Goal: Task Accomplishment & Management: Manage account settings

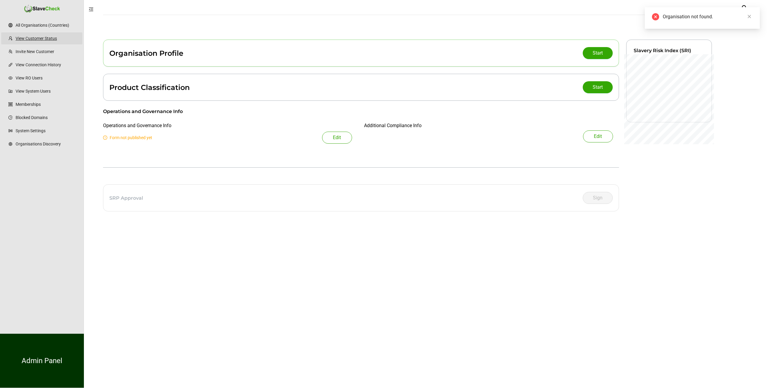
click at [51, 39] on link "View Customer Status" at bounding box center [47, 38] width 62 height 12
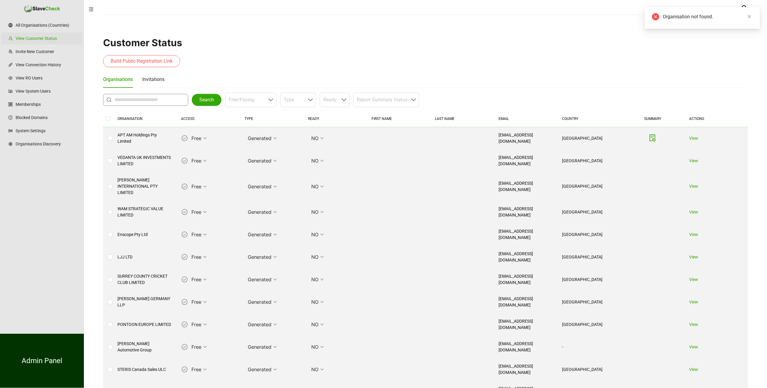
click at [140, 99] on input "text" at bounding box center [146, 99] width 65 height 7
type input "**********"
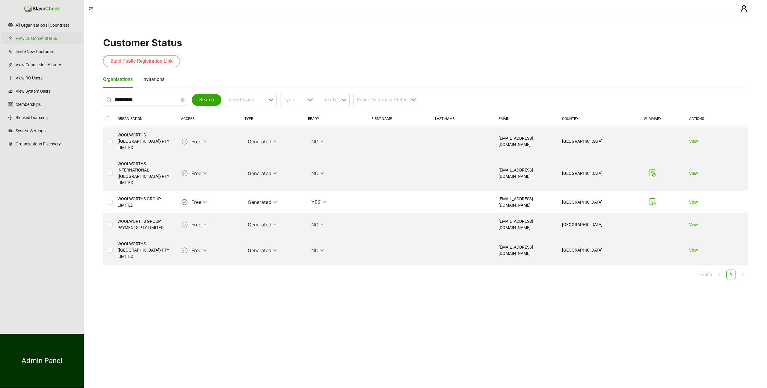
click at [694, 199] on link "View" at bounding box center [693, 201] width 9 height 5
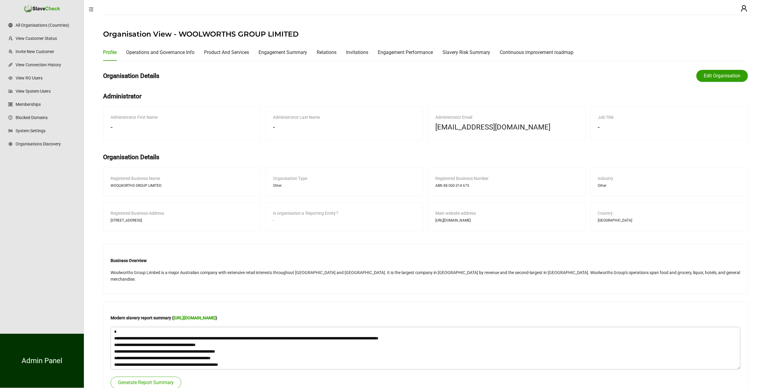
click at [720, 74] on span "Edit Organisation" at bounding box center [722, 75] width 37 height 7
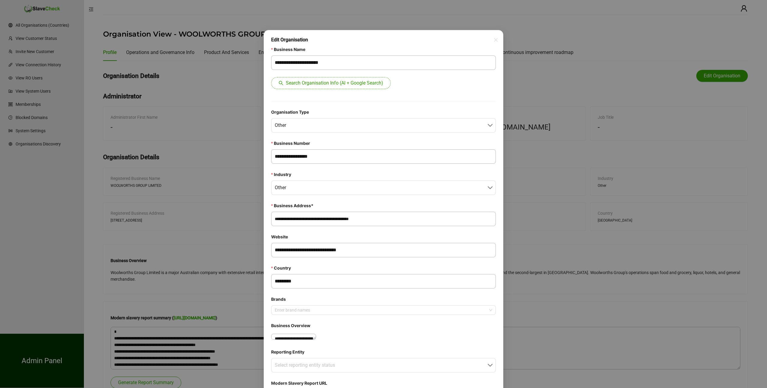
click at [348, 82] on span "Search Organisation Info (AI + Google Search)" at bounding box center [334, 82] width 97 height 7
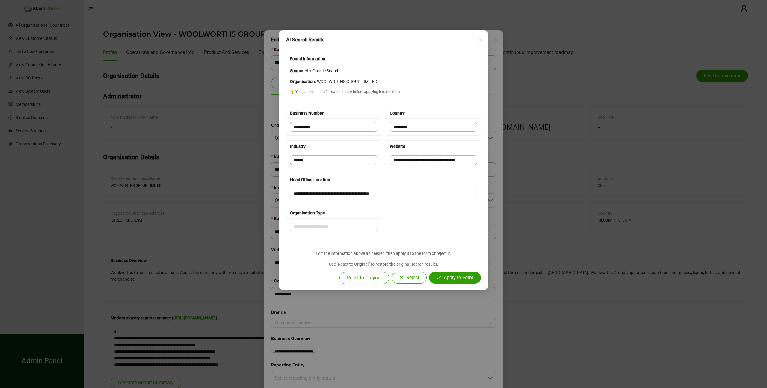
click at [450, 276] on span "Apply to Form" at bounding box center [459, 277] width 30 height 7
type input "**********"
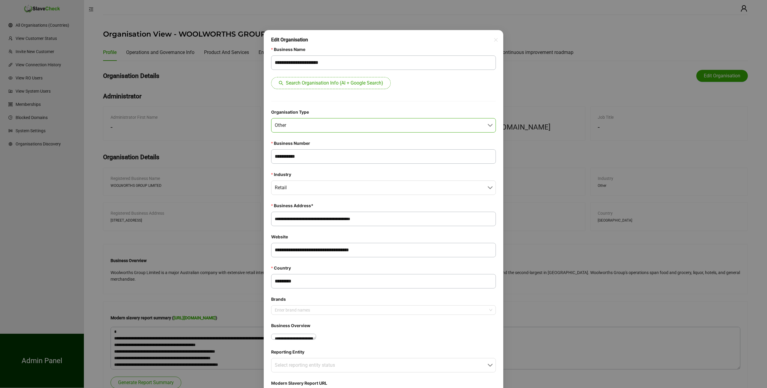
click at [489, 125] on span "Other" at bounding box center [383, 125] width 217 height 14
click at [454, 141] on div "Public Company" at bounding box center [383, 141] width 214 height 12
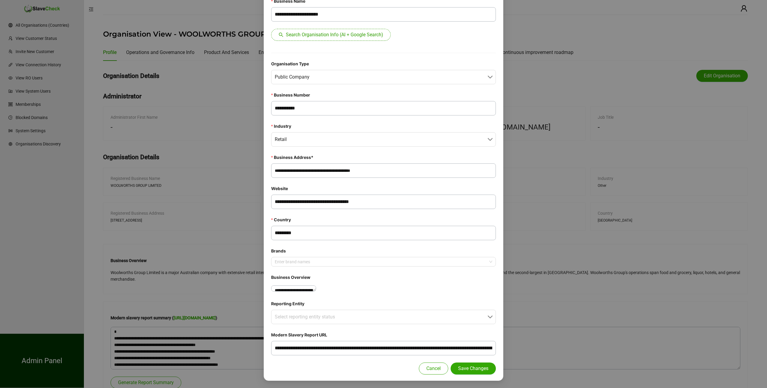
scroll to position [68, 0]
click at [471, 367] on span "Save Changes" at bounding box center [473, 368] width 30 height 7
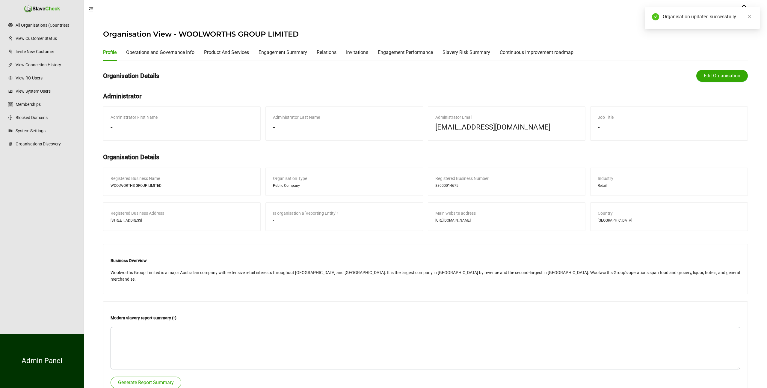
scroll to position [38, 0]
type textarea "**********"
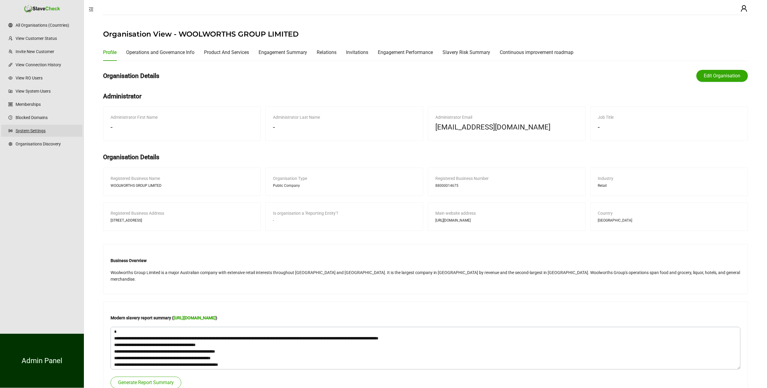
click at [30, 129] on link "System Settings" at bounding box center [47, 131] width 62 height 12
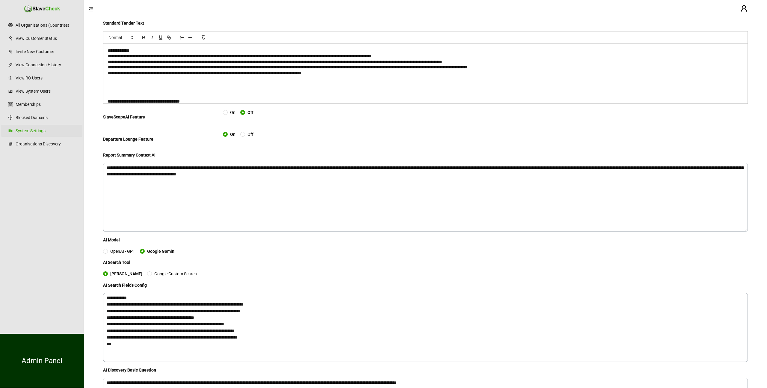
scroll to position [61, 0]
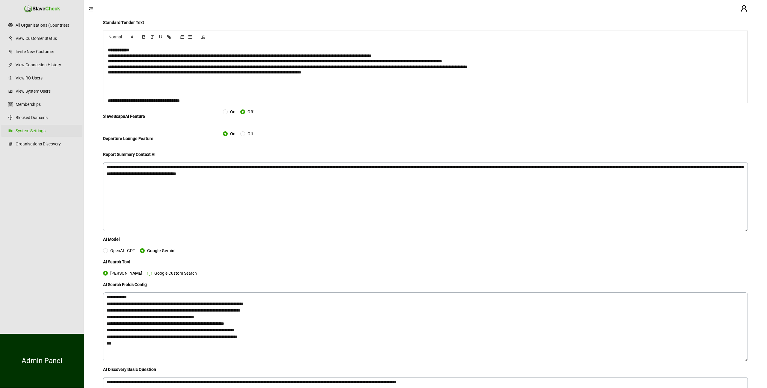
click at [147, 274] on span at bounding box center [149, 272] width 5 height 5
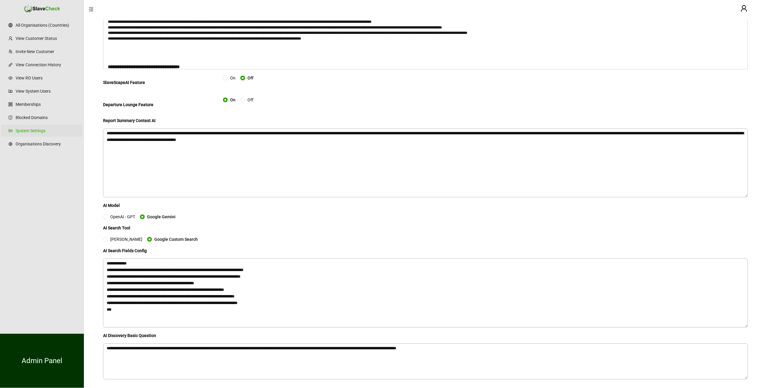
scroll to position [115, 0]
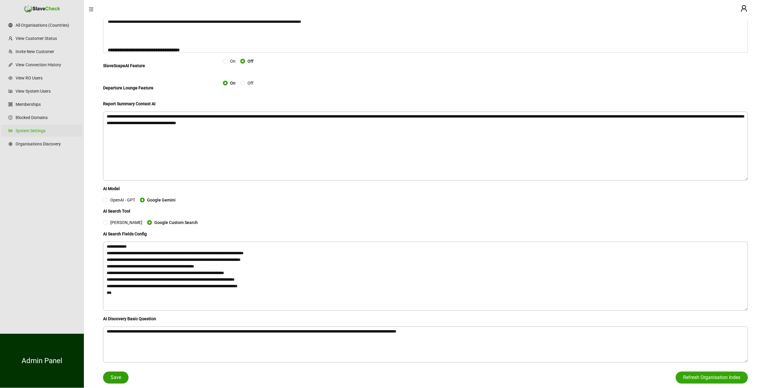
click at [115, 380] on span "Save" at bounding box center [116, 377] width 10 height 7
